Goal: Information Seeking & Learning: Learn about a topic

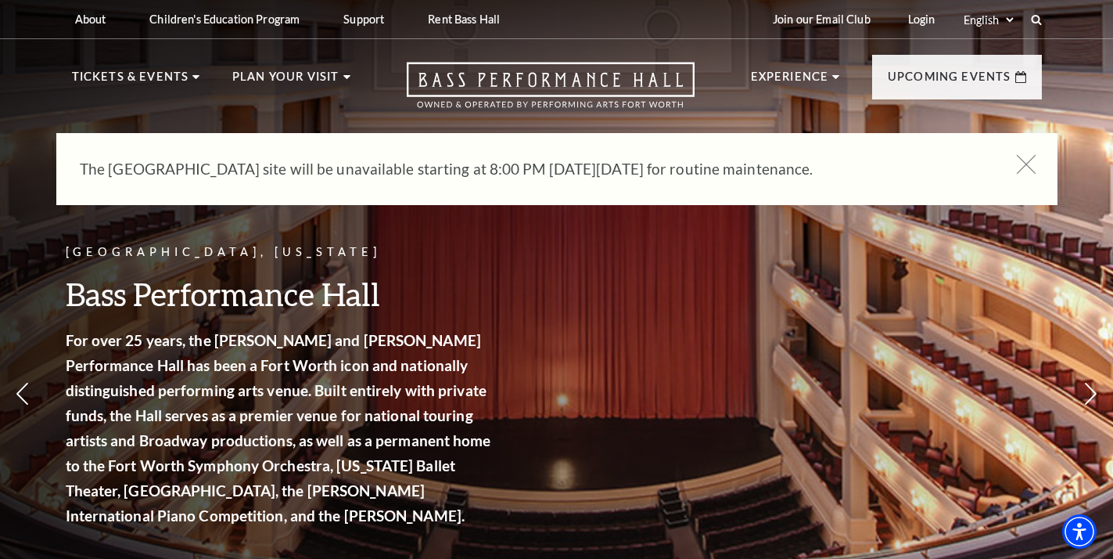
click at [1027, 164] on use at bounding box center [1026, 164] width 20 height 20
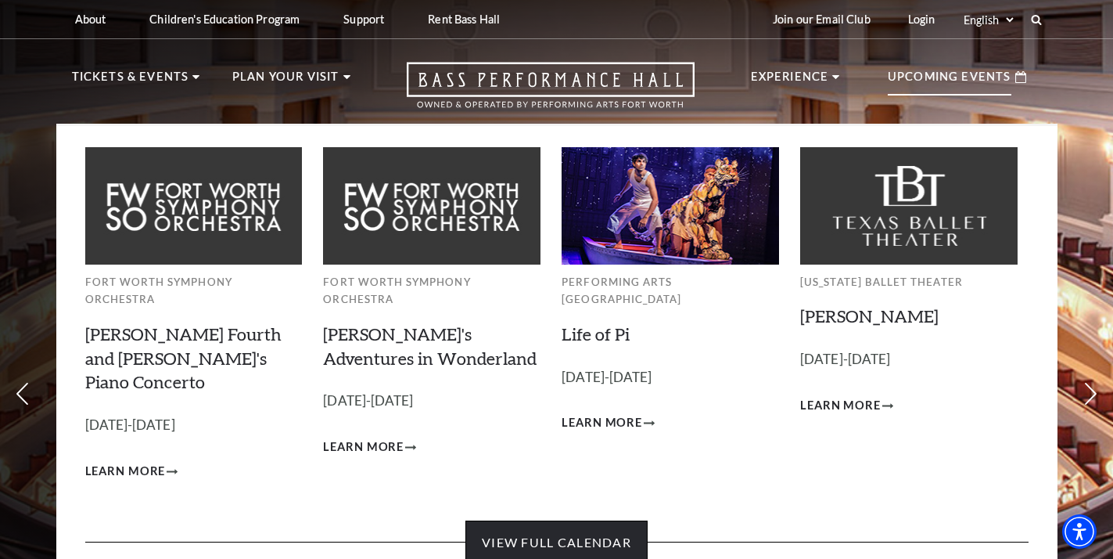
click at [551, 520] on link "View Full Calendar" at bounding box center [557, 542] width 182 height 44
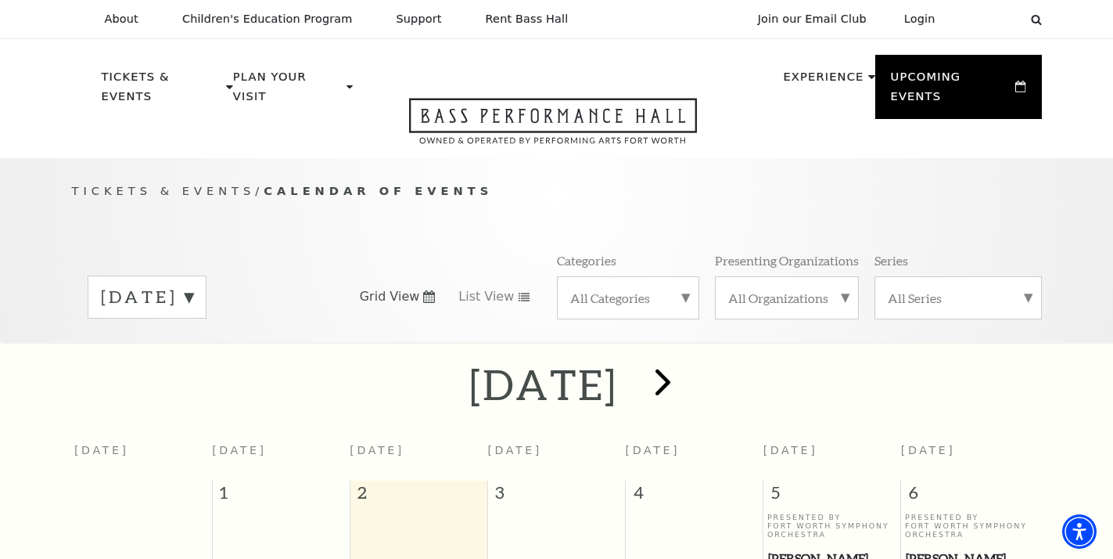
click at [685, 366] on span "next" at bounding box center [663, 381] width 45 height 45
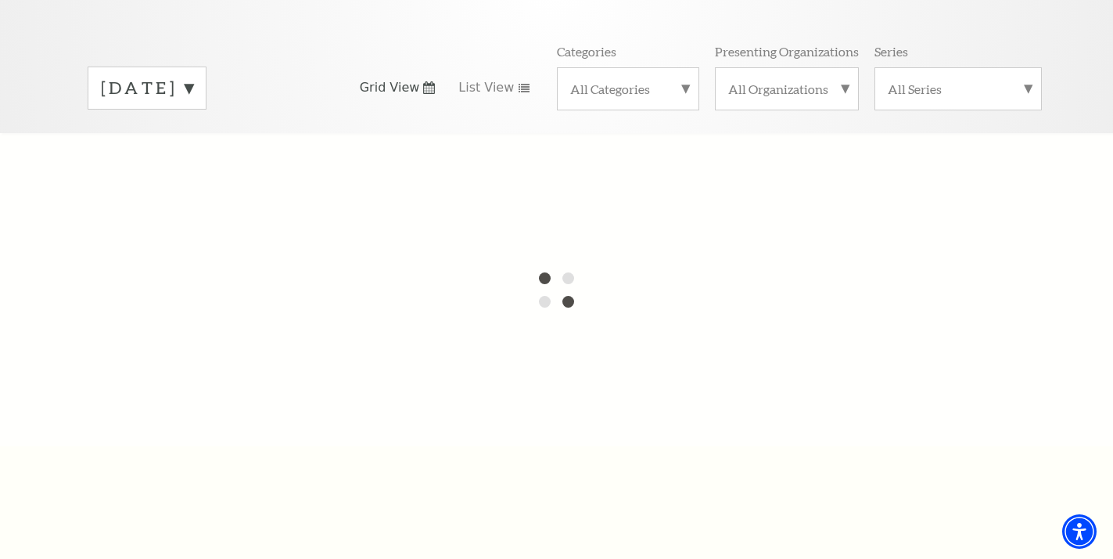
scroll to position [197, 0]
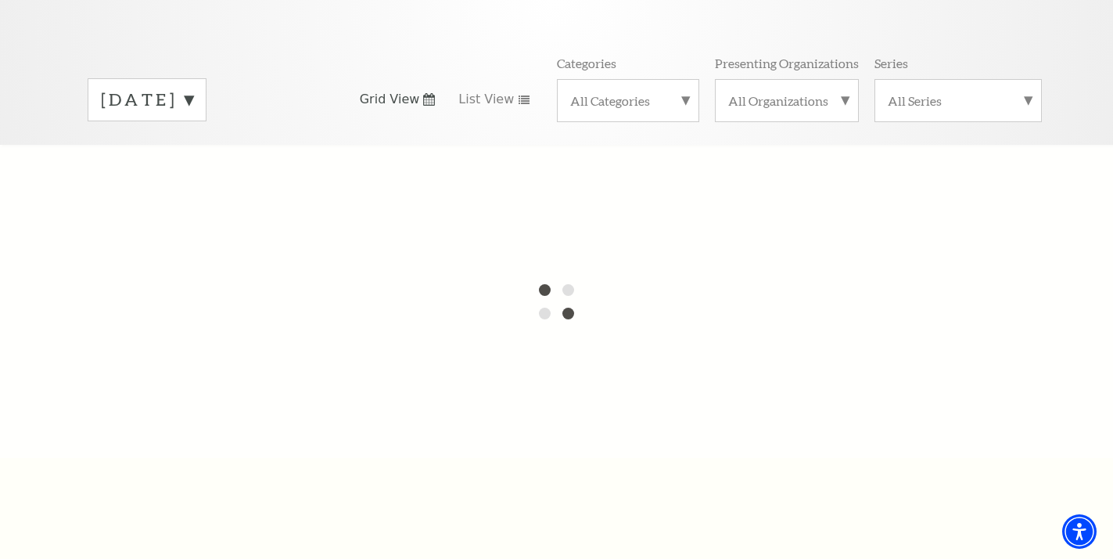
click at [193, 88] on label "[DATE]" at bounding box center [147, 100] width 92 height 24
click at [193, 116] on label "[DATE]" at bounding box center [147, 133] width 92 height 34
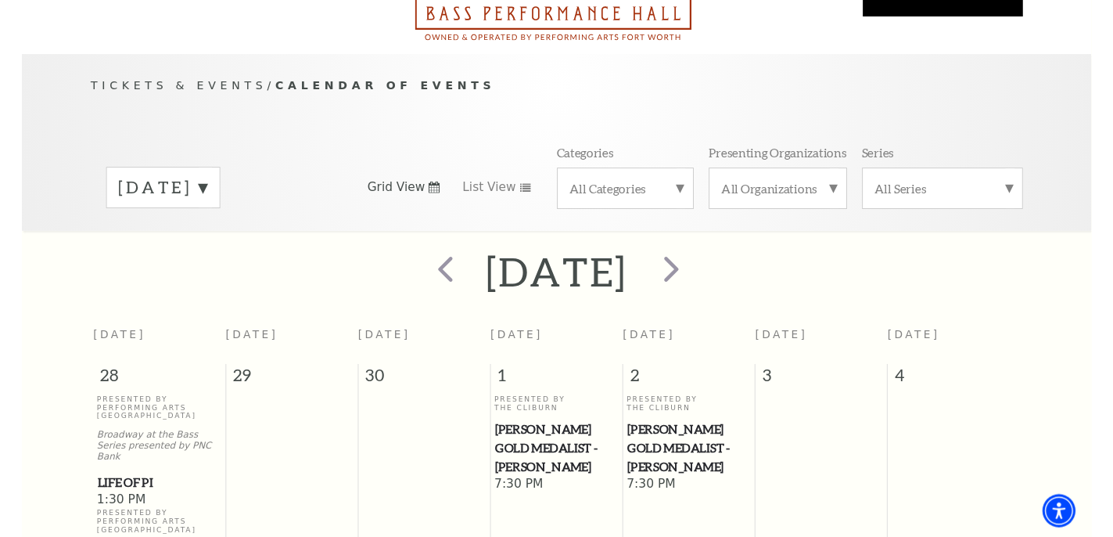
scroll to position [138, 0]
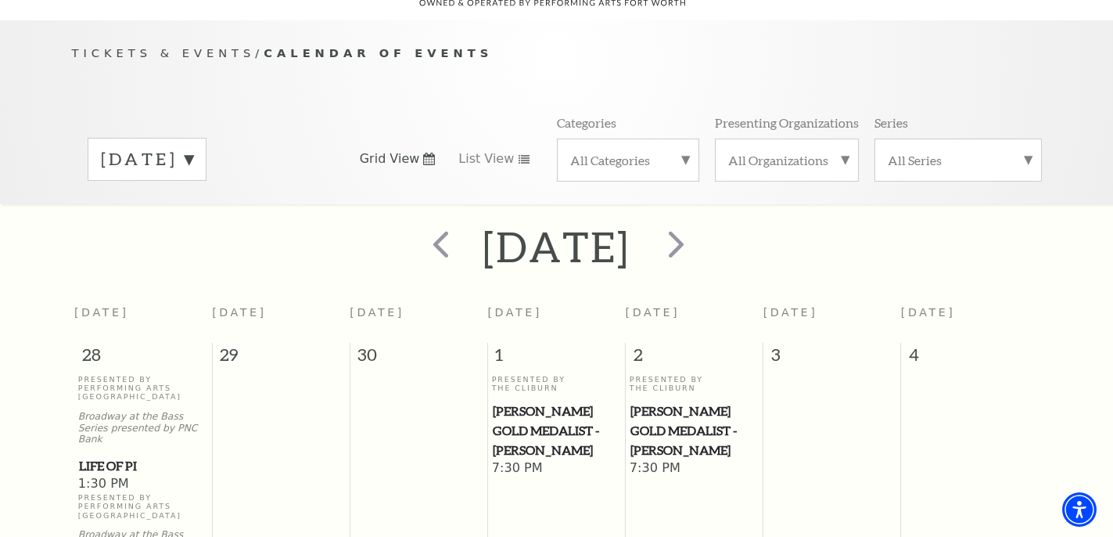
click at [193, 147] on label "October 2025" at bounding box center [147, 159] width 92 height 24
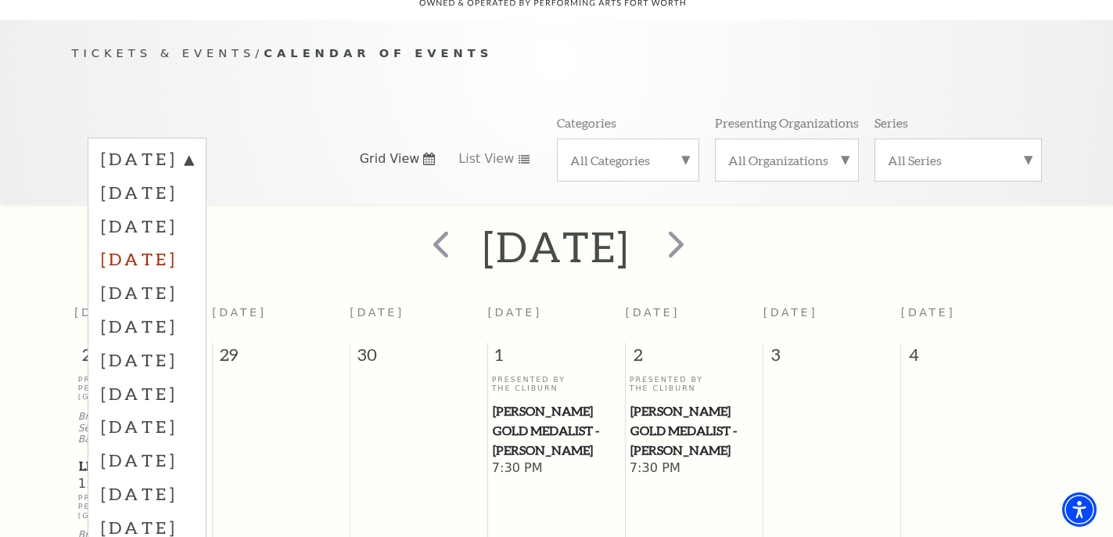
click at [193, 242] on label "December 2025" at bounding box center [147, 259] width 92 height 34
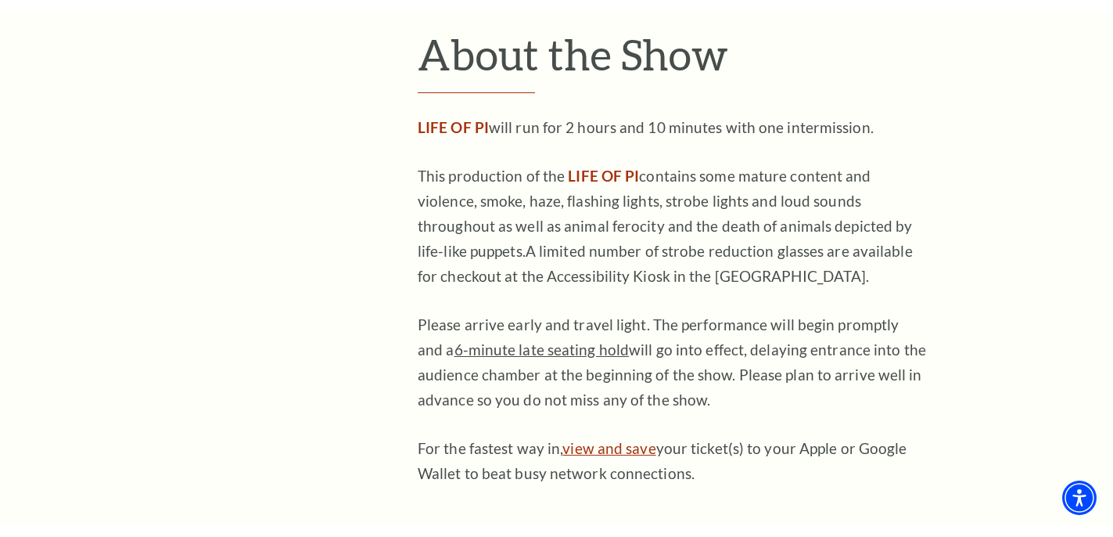
scroll to position [304, 0]
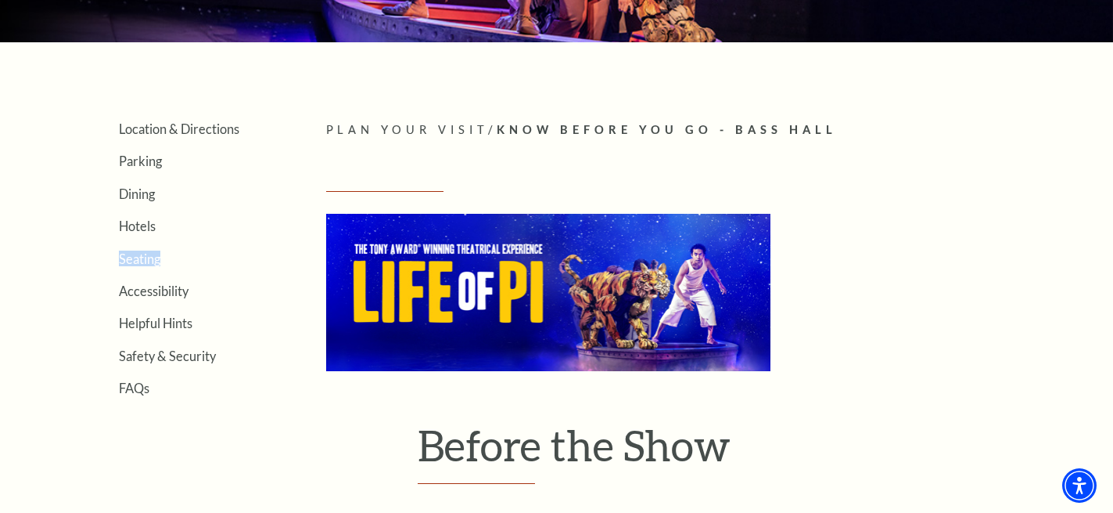
click at [140, 254] on link "Seating" at bounding box center [139, 258] width 41 height 15
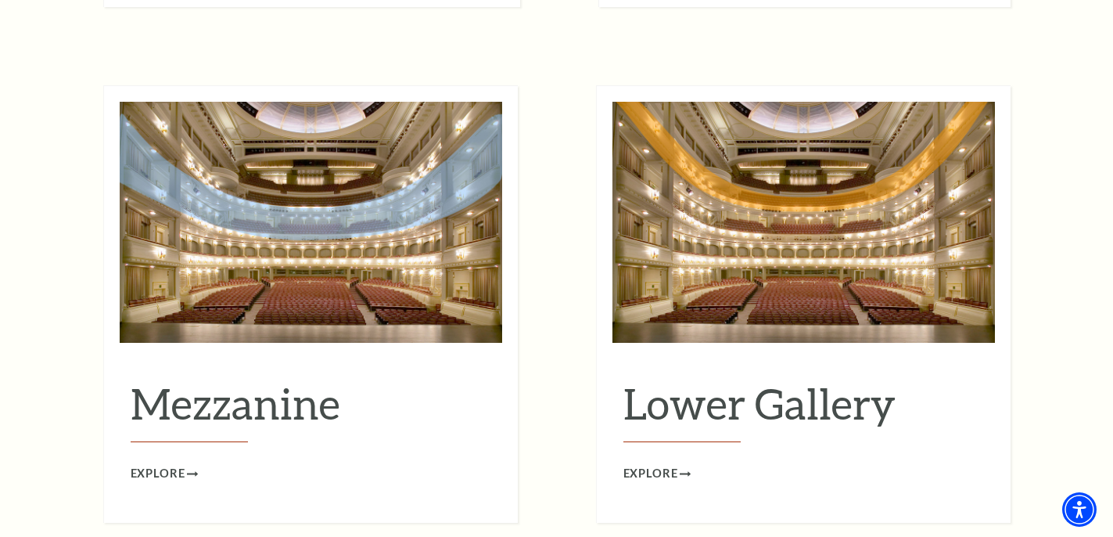
scroll to position [1954, 0]
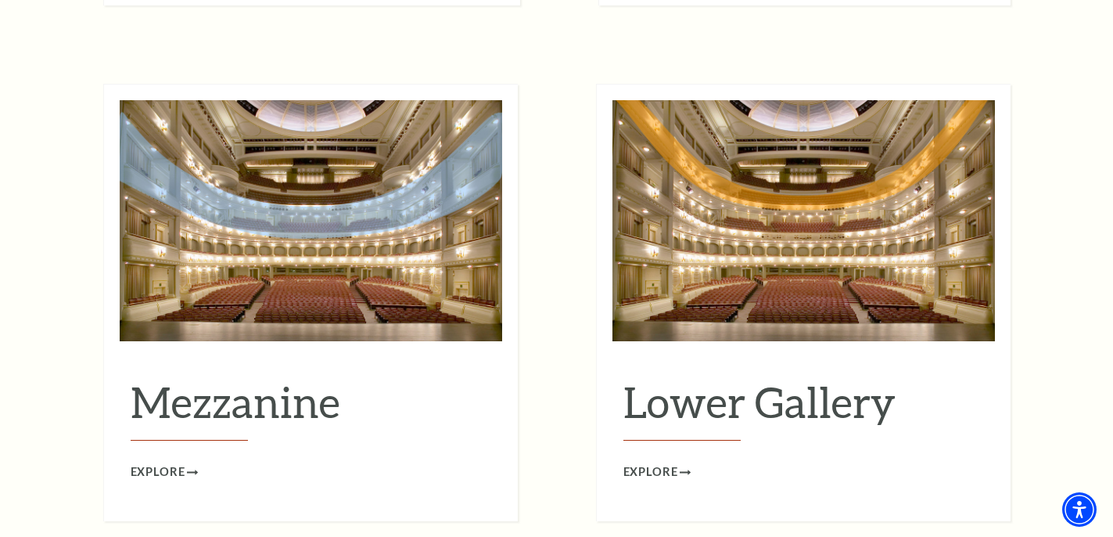
click at [164, 462] on span "Explore" at bounding box center [158, 472] width 55 height 20
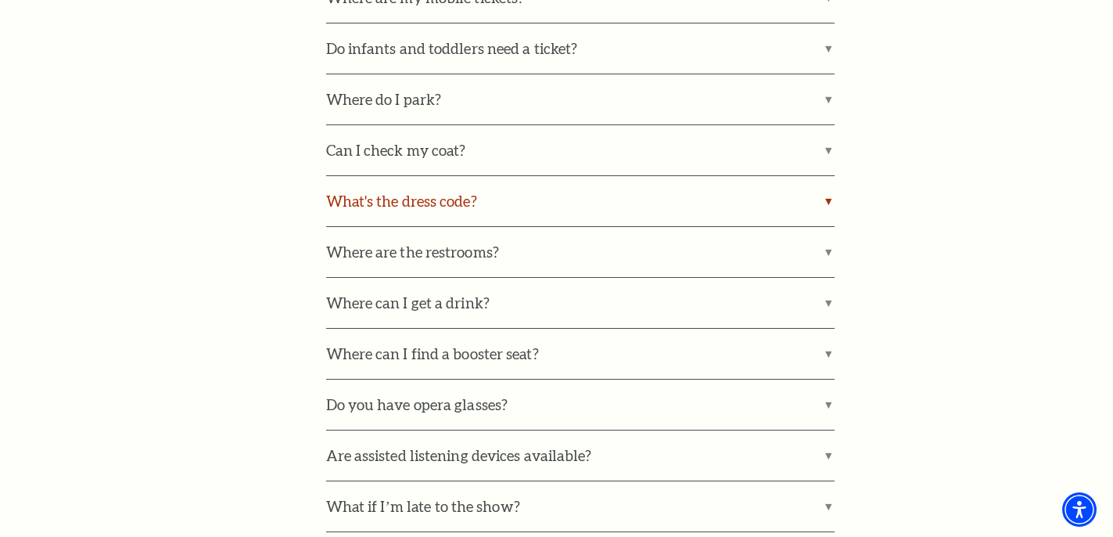
scroll to position [1173, 0]
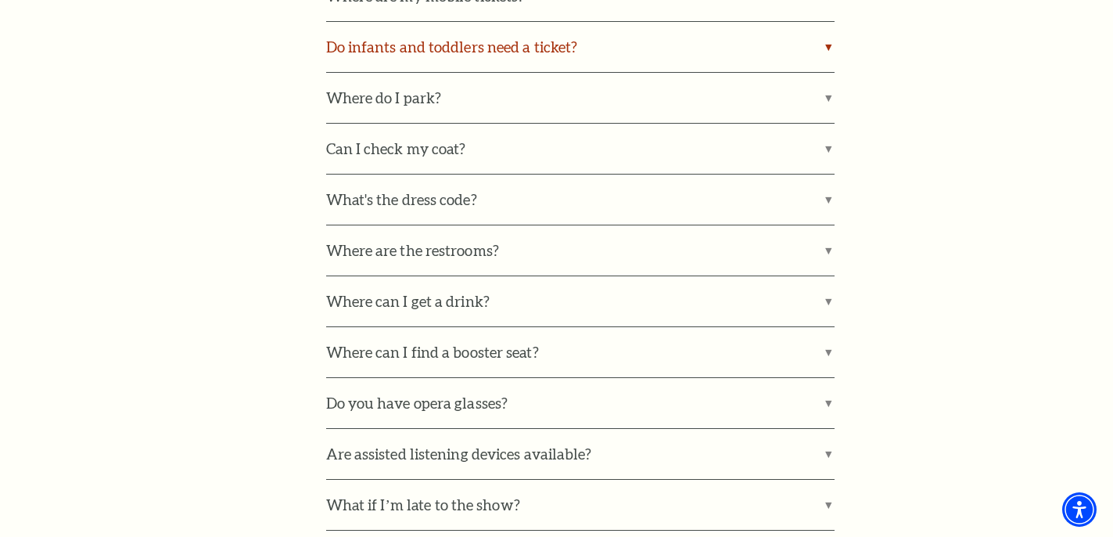
click at [459, 26] on label "Do infants and toddlers need a ticket?" at bounding box center [580, 47] width 509 height 50
click at [0, 0] on input "Do infants and toddlers need a ticket?" at bounding box center [0, 0] width 0 height 0
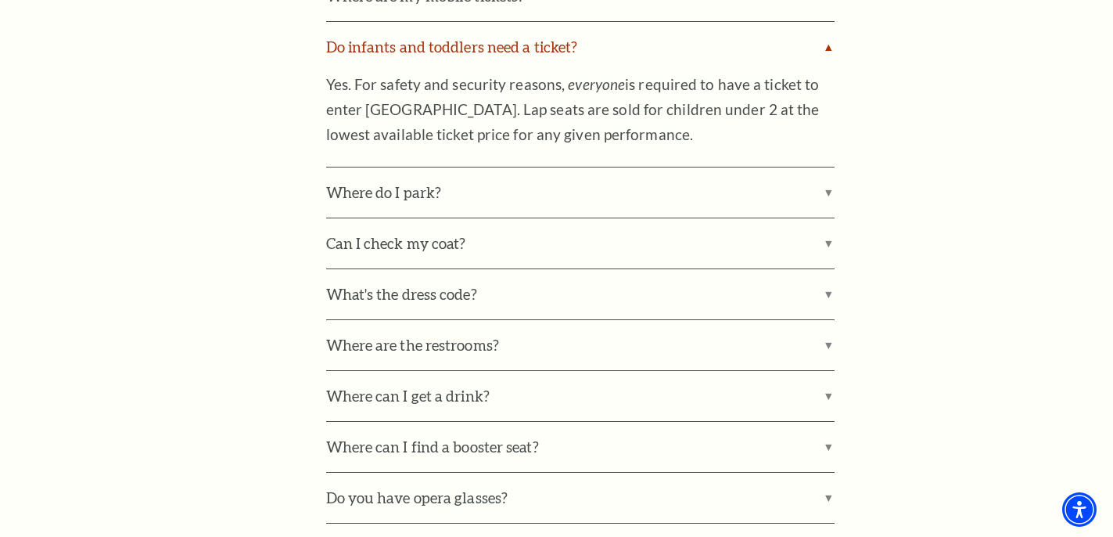
click at [448, 35] on label "Do infants and toddlers need a ticket?" at bounding box center [580, 47] width 509 height 50
click at [0, 0] on input "Do infants and toddlers need a ticket?" at bounding box center [0, 0] width 0 height 0
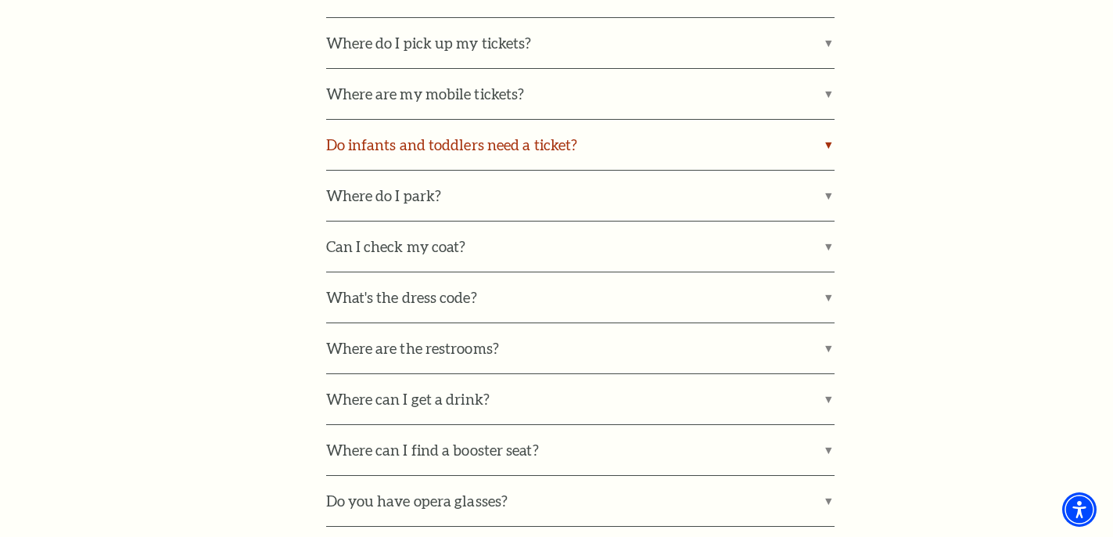
scroll to position [1074, 0]
click at [381, 135] on label "Do infants and toddlers need a ticket?" at bounding box center [580, 146] width 509 height 50
click at [0, 0] on input "Do infants and toddlers need a ticket?" at bounding box center [0, 0] width 0 height 0
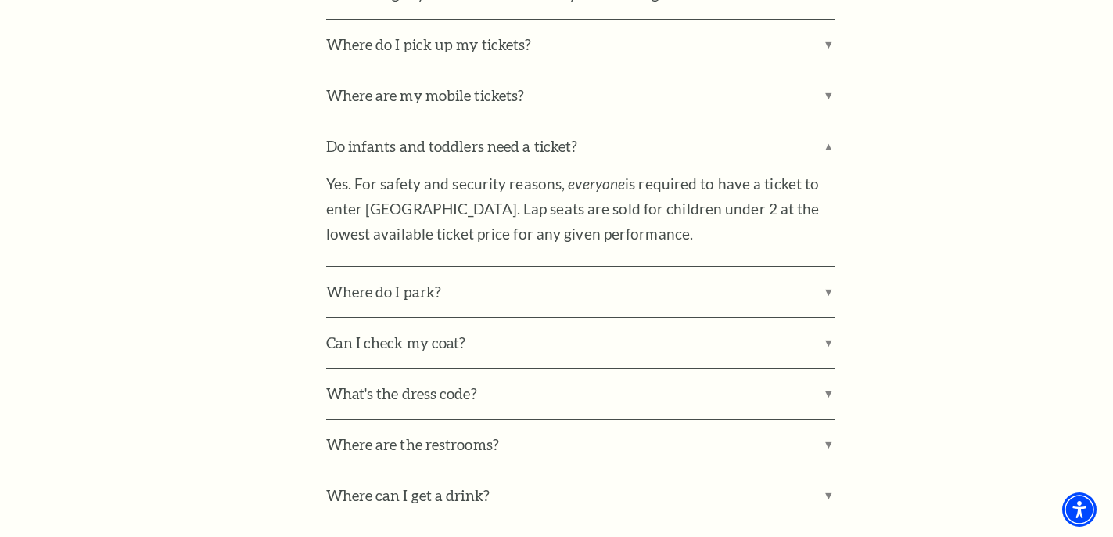
click at [206, 216] on aside "Location & Directions Parking Dining Hotels Seating Accessibility Helpful Hints…" at bounding box center [175, 133] width 207 height 1565
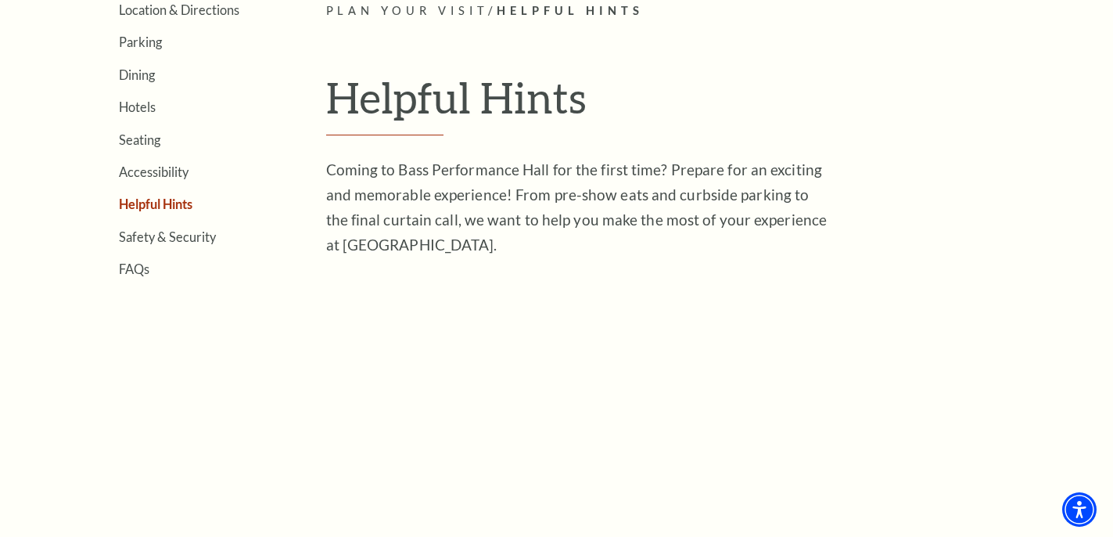
scroll to position [426, 0]
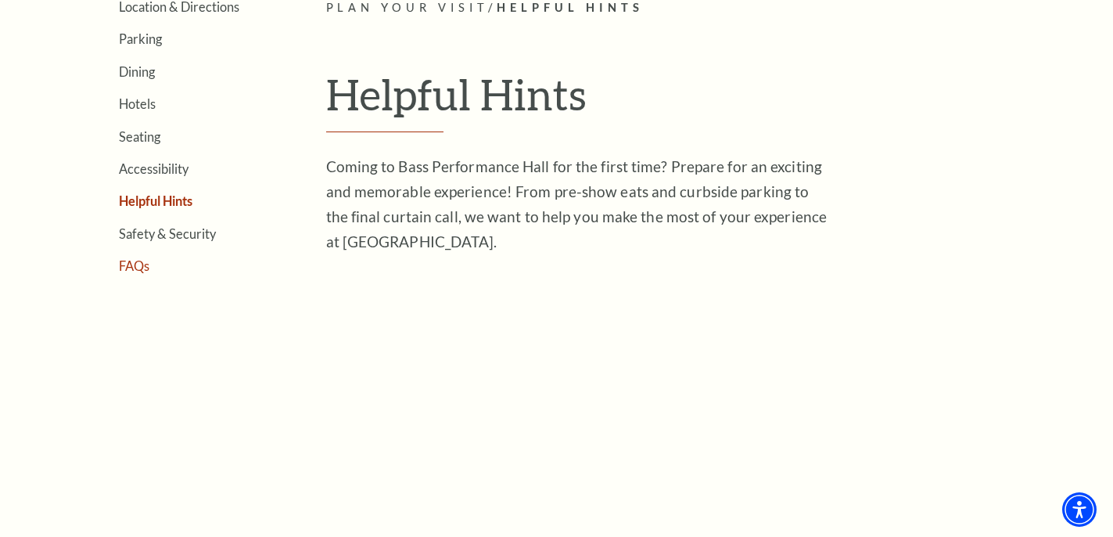
click at [131, 259] on link "FAQs" at bounding box center [134, 265] width 31 height 15
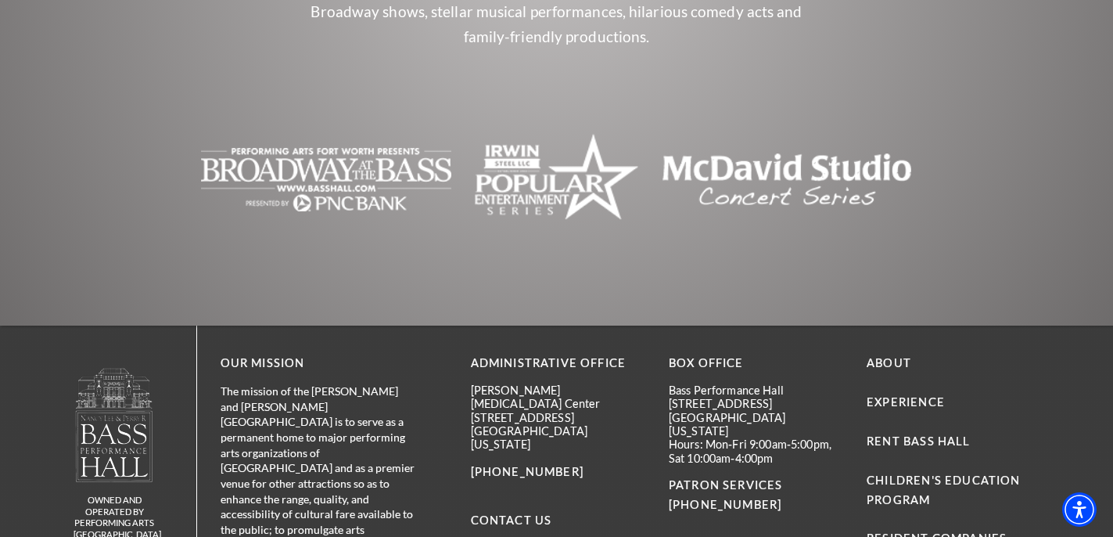
scroll to position [5035, 0]
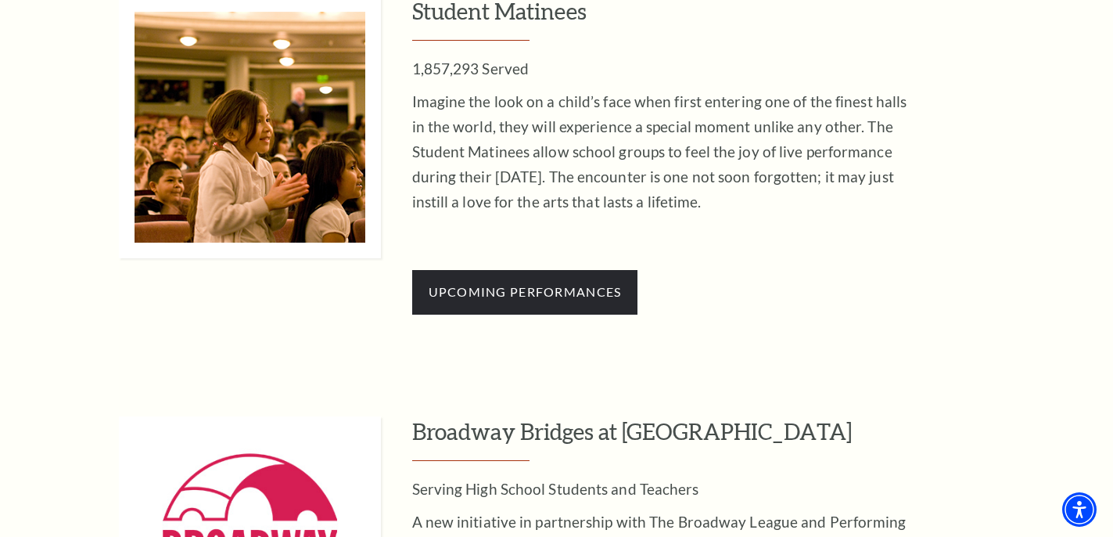
scroll to position [1516, 0]
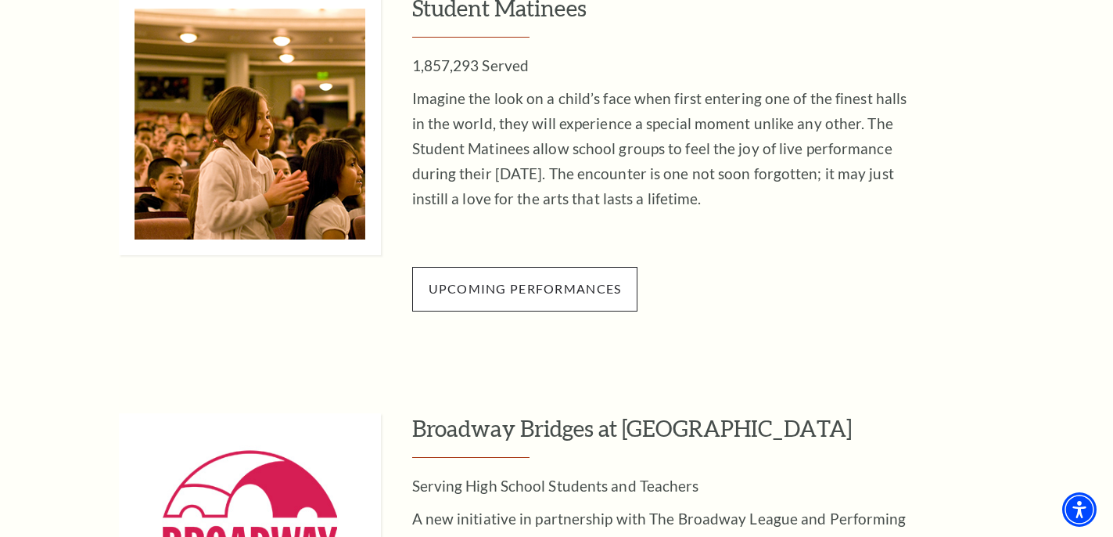
click at [586, 281] on span "Upcoming Performances" at bounding box center [525, 288] width 193 height 15
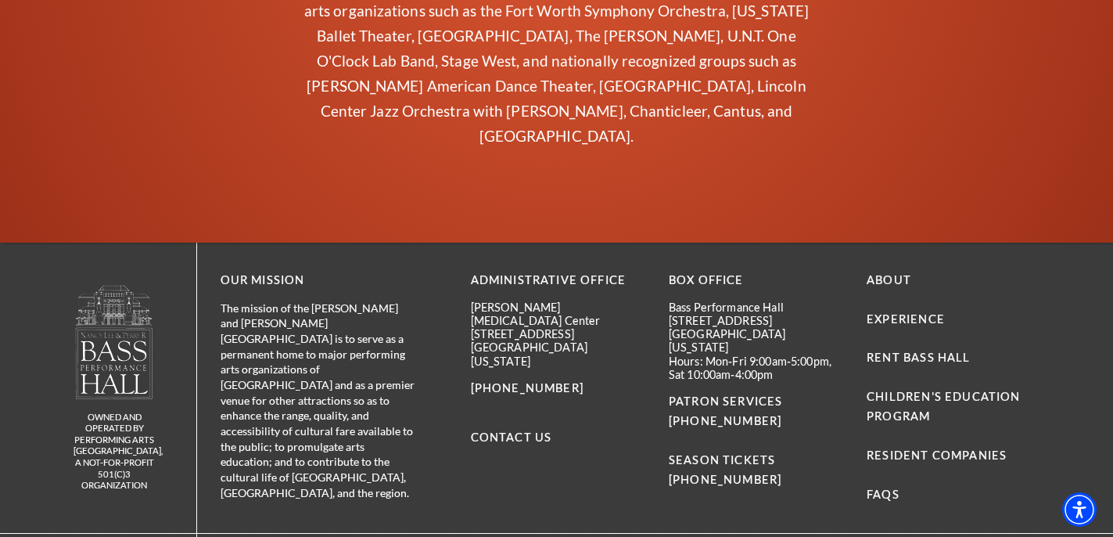
scroll to position [3961, 0]
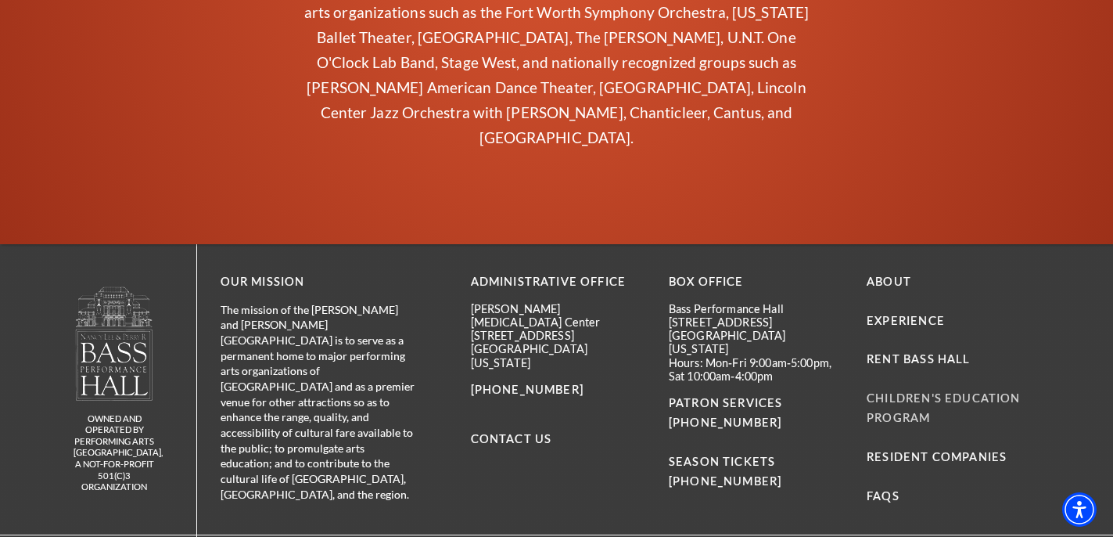
click at [897, 391] on link "Children's Education Program" at bounding box center [943, 407] width 153 height 33
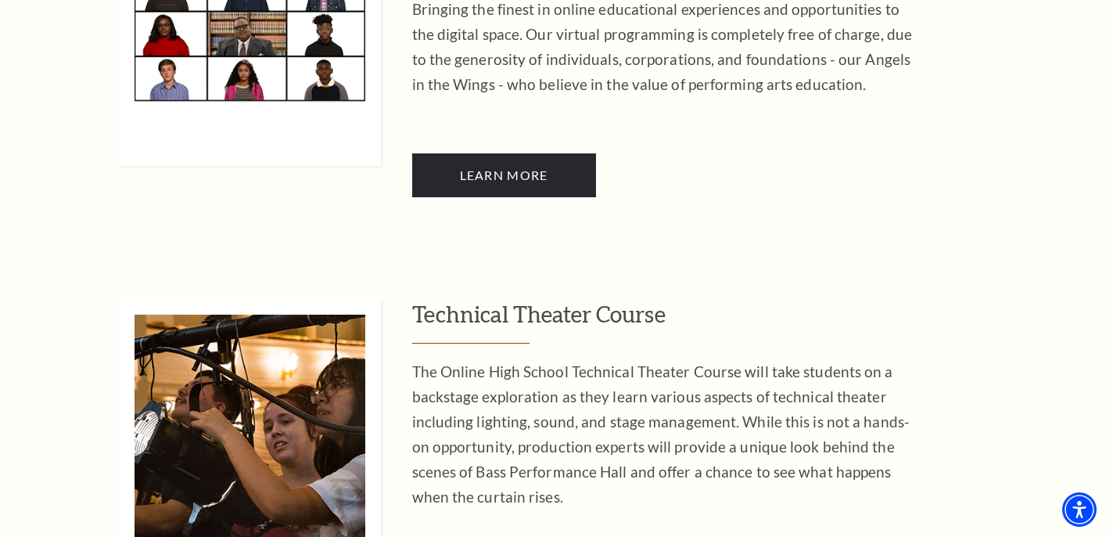
scroll to position [2645, 0]
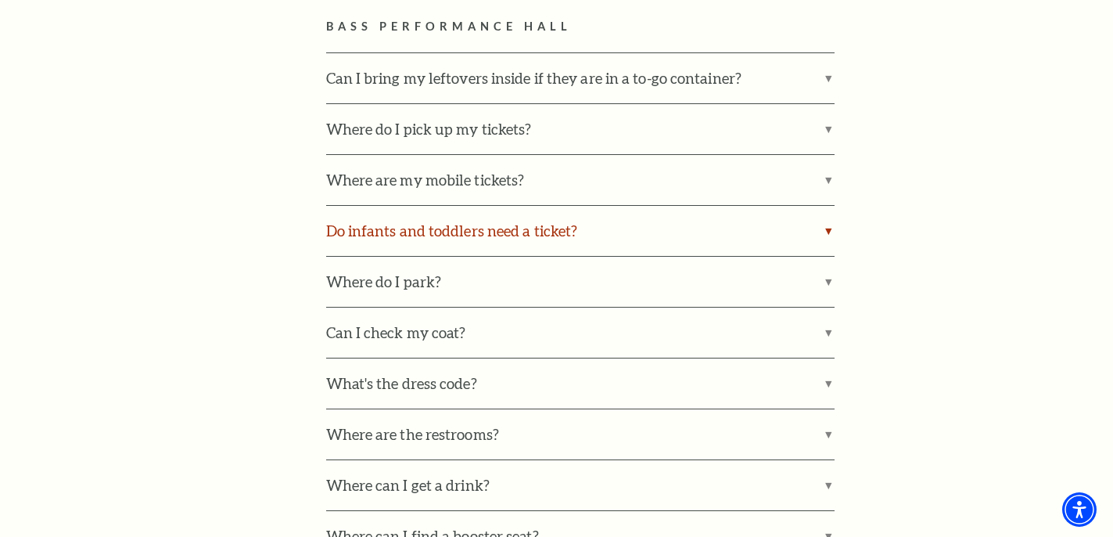
scroll to position [991, 0]
click at [452, 218] on label "Do infants and toddlers need a ticket?" at bounding box center [580, 229] width 509 height 50
click at [0, 0] on input "Do infants and toddlers need a ticket?" at bounding box center [0, 0] width 0 height 0
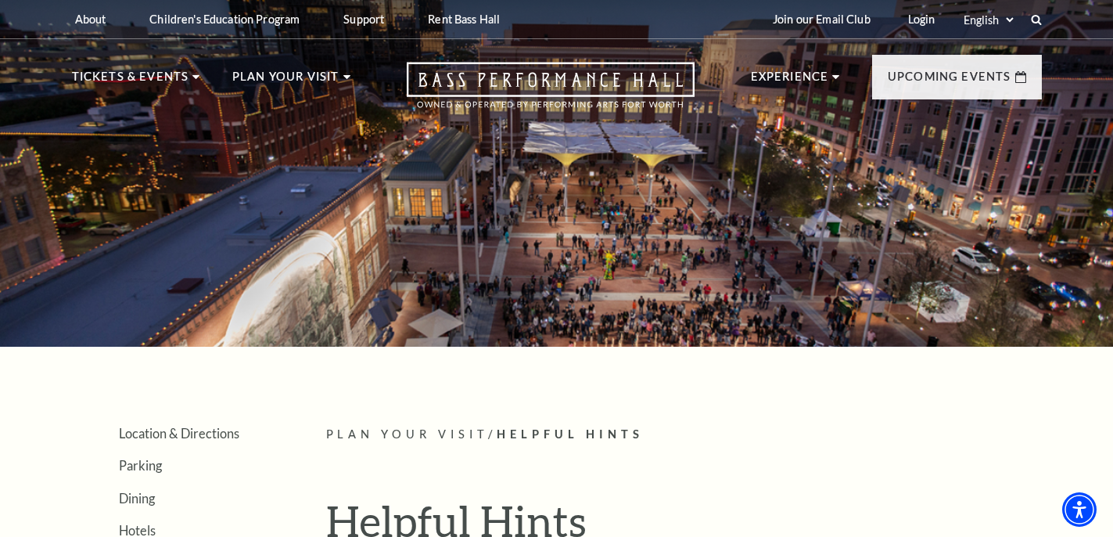
scroll to position [0, 0]
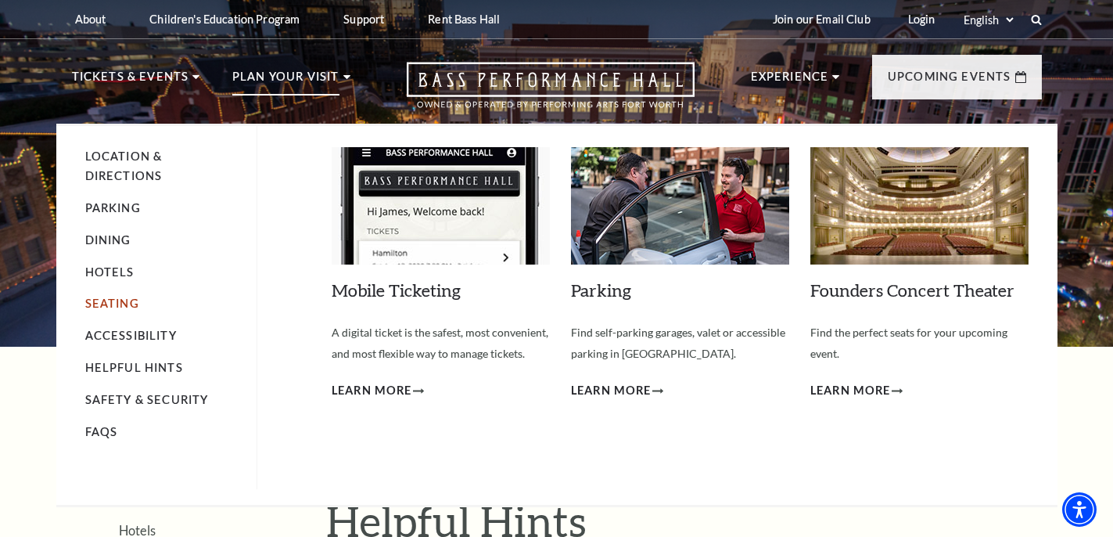
click at [124, 301] on link "Seating" at bounding box center [112, 303] width 54 height 13
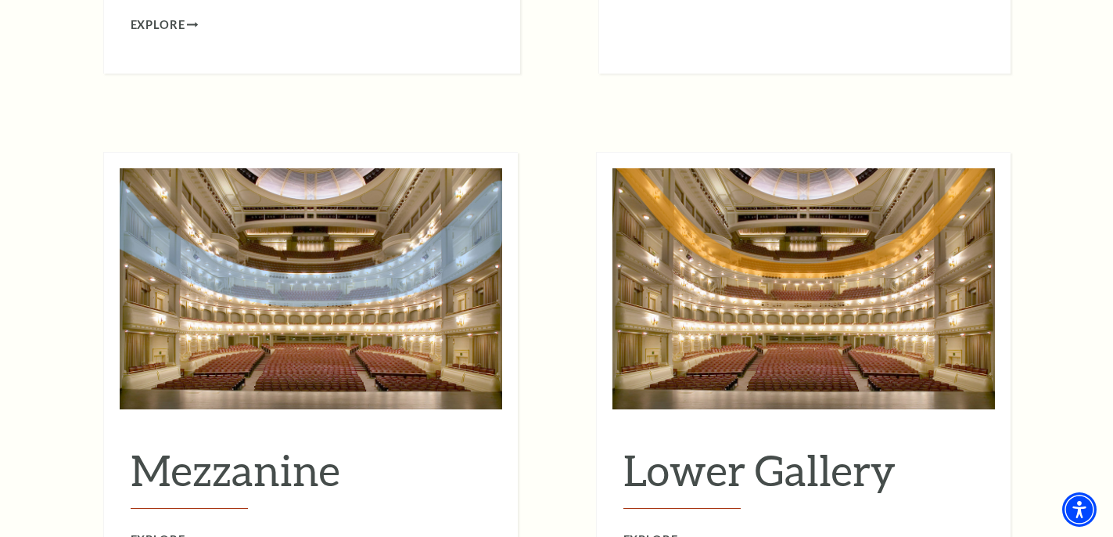
scroll to position [2091, 0]
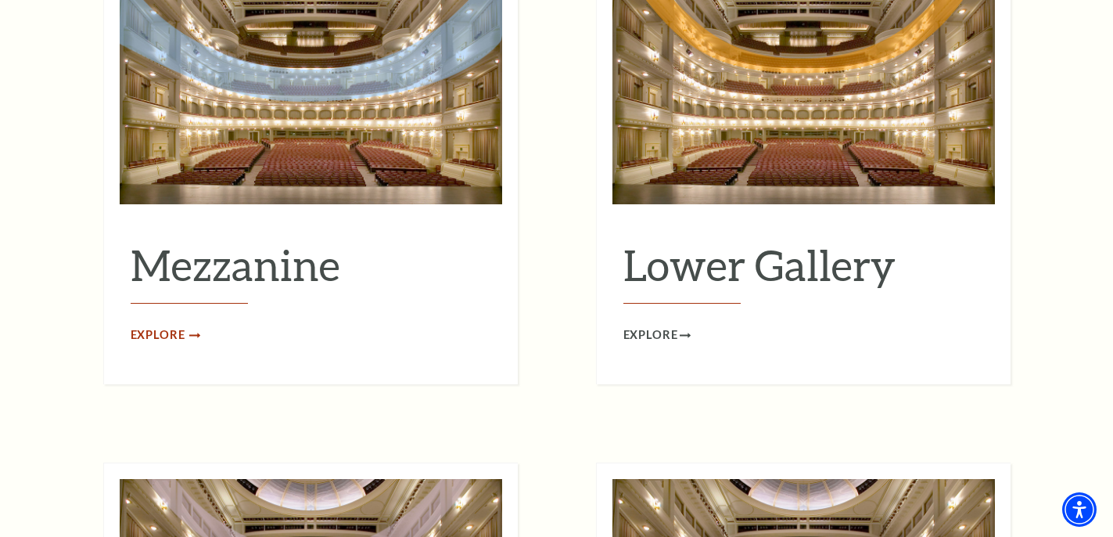
click at [154, 325] on span "Explore" at bounding box center [158, 335] width 55 height 20
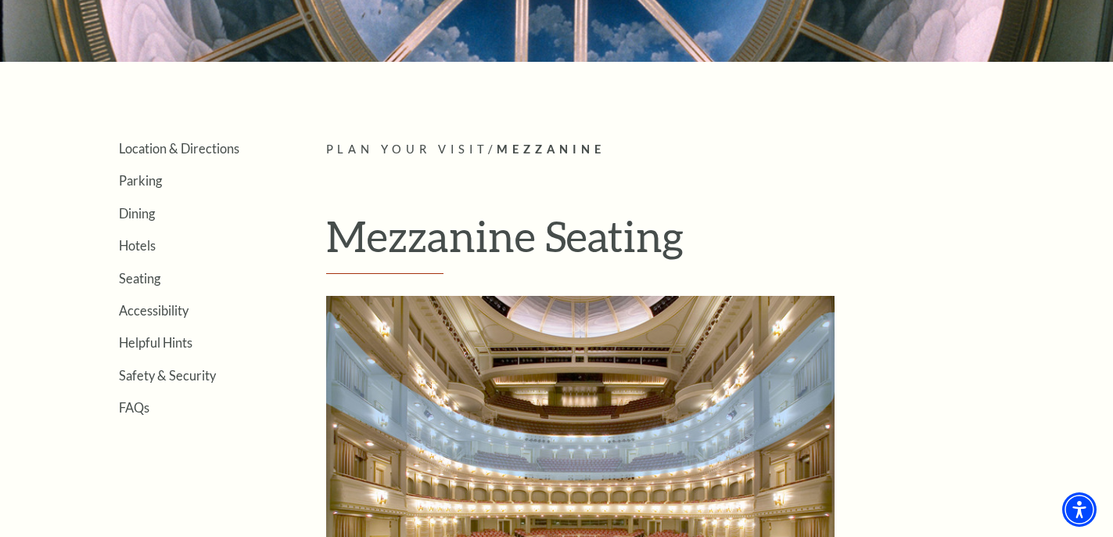
scroll to position [287, 0]
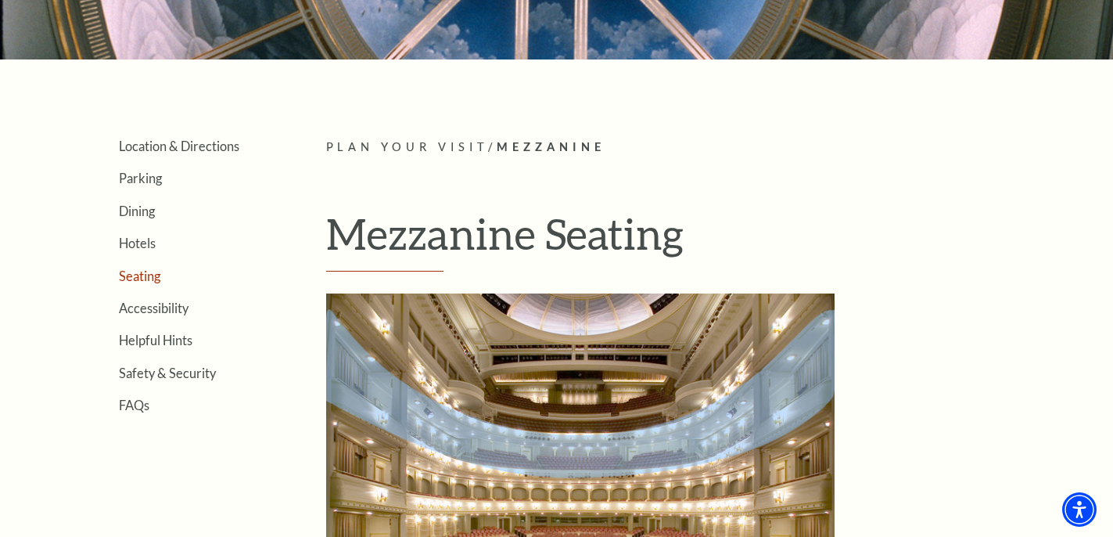
click at [153, 272] on link "Seating" at bounding box center [139, 275] width 41 height 15
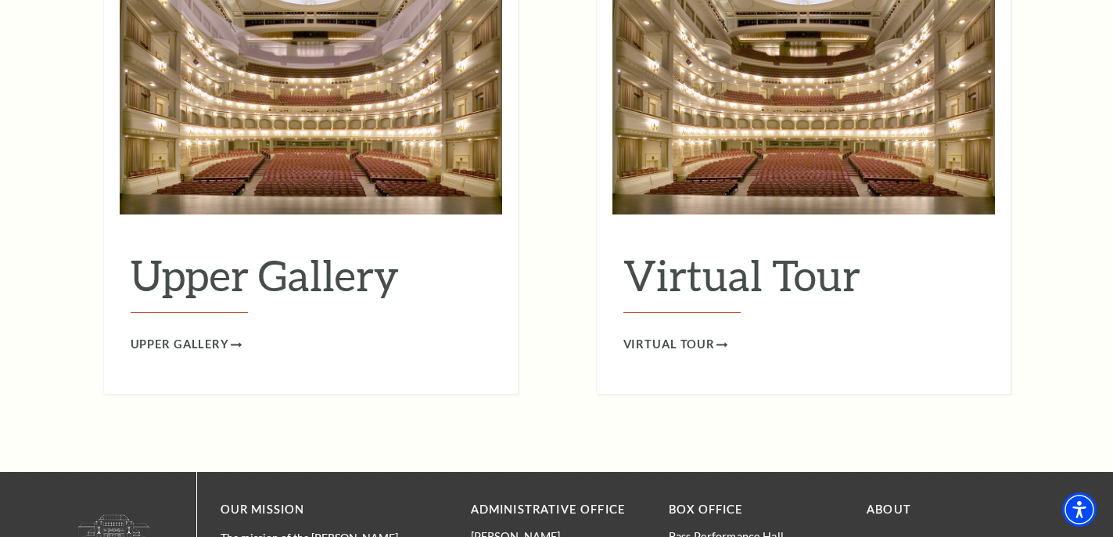
scroll to position [2662, 0]
